Goal: Task Accomplishment & Management: Manage account settings

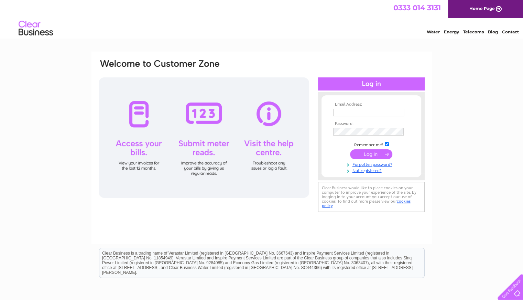
click at [347, 111] on input "text" at bounding box center [368, 113] width 71 height 8
type input "[EMAIL_ADDRESS][DOMAIN_NAME]"
click at [376, 153] on input "submit" at bounding box center [371, 154] width 42 height 10
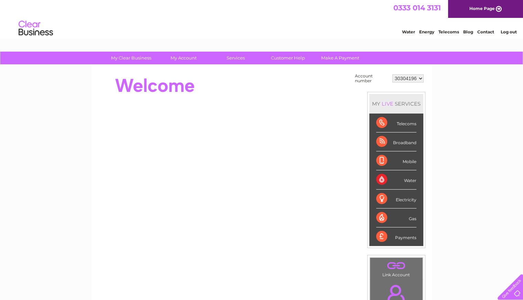
click at [395, 139] on div "Broadband" at bounding box center [396, 141] width 40 height 19
click at [380, 141] on div "Broadband" at bounding box center [396, 141] width 40 height 19
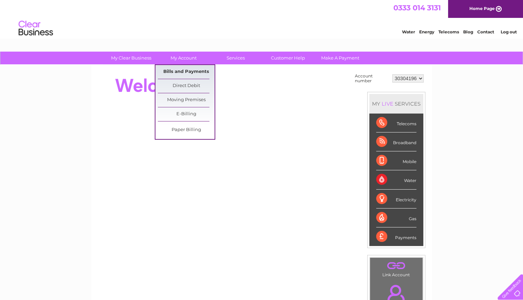
click at [186, 70] on link "Bills and Payments" at bounding box center [186, 72] width 57 height 14
